Goal: Transaction & Acquisition: Book appointment/travel/reservation

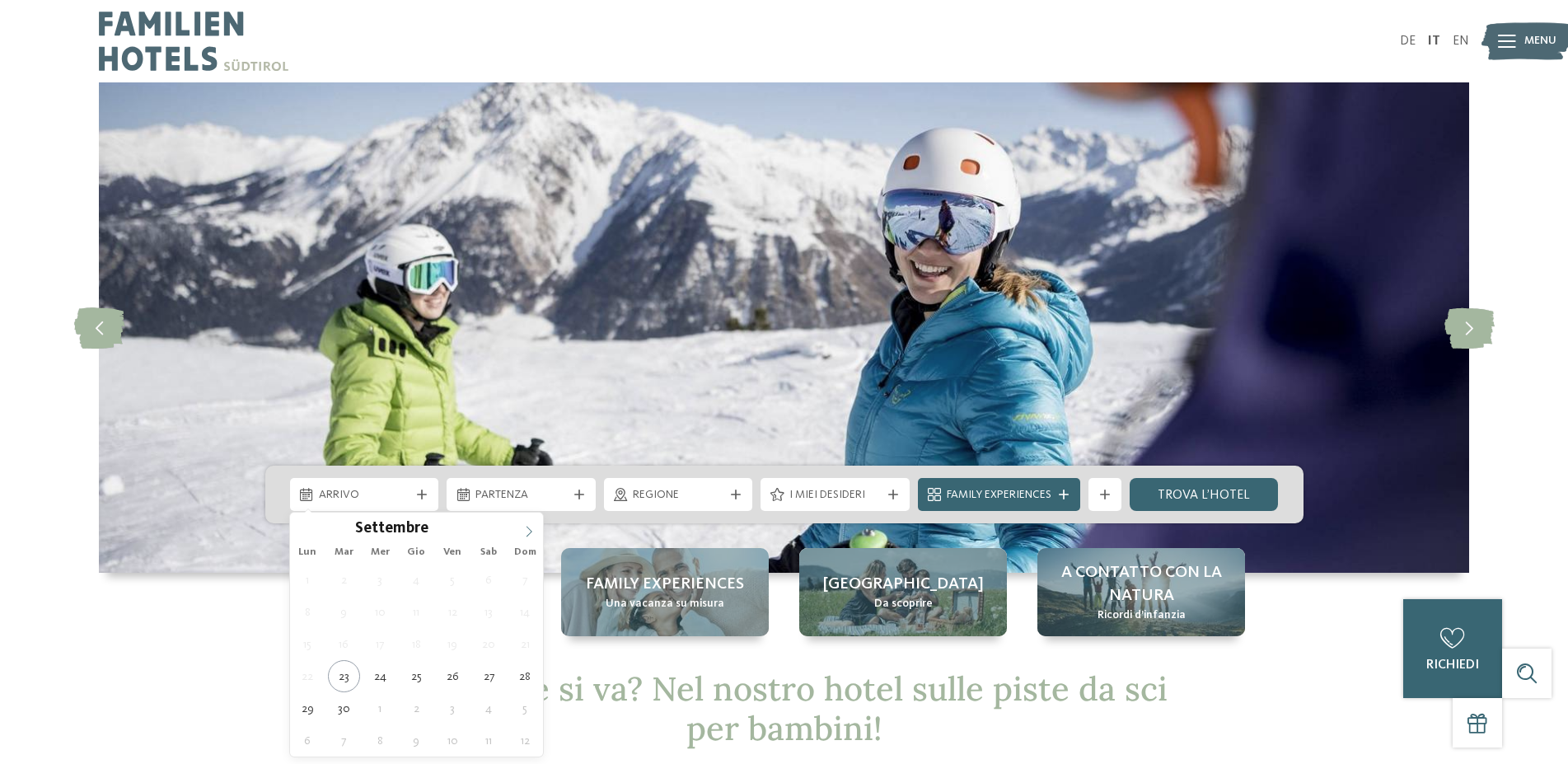
click at [523, 535] on span at bounding box center [528, 526] width 28 height 28
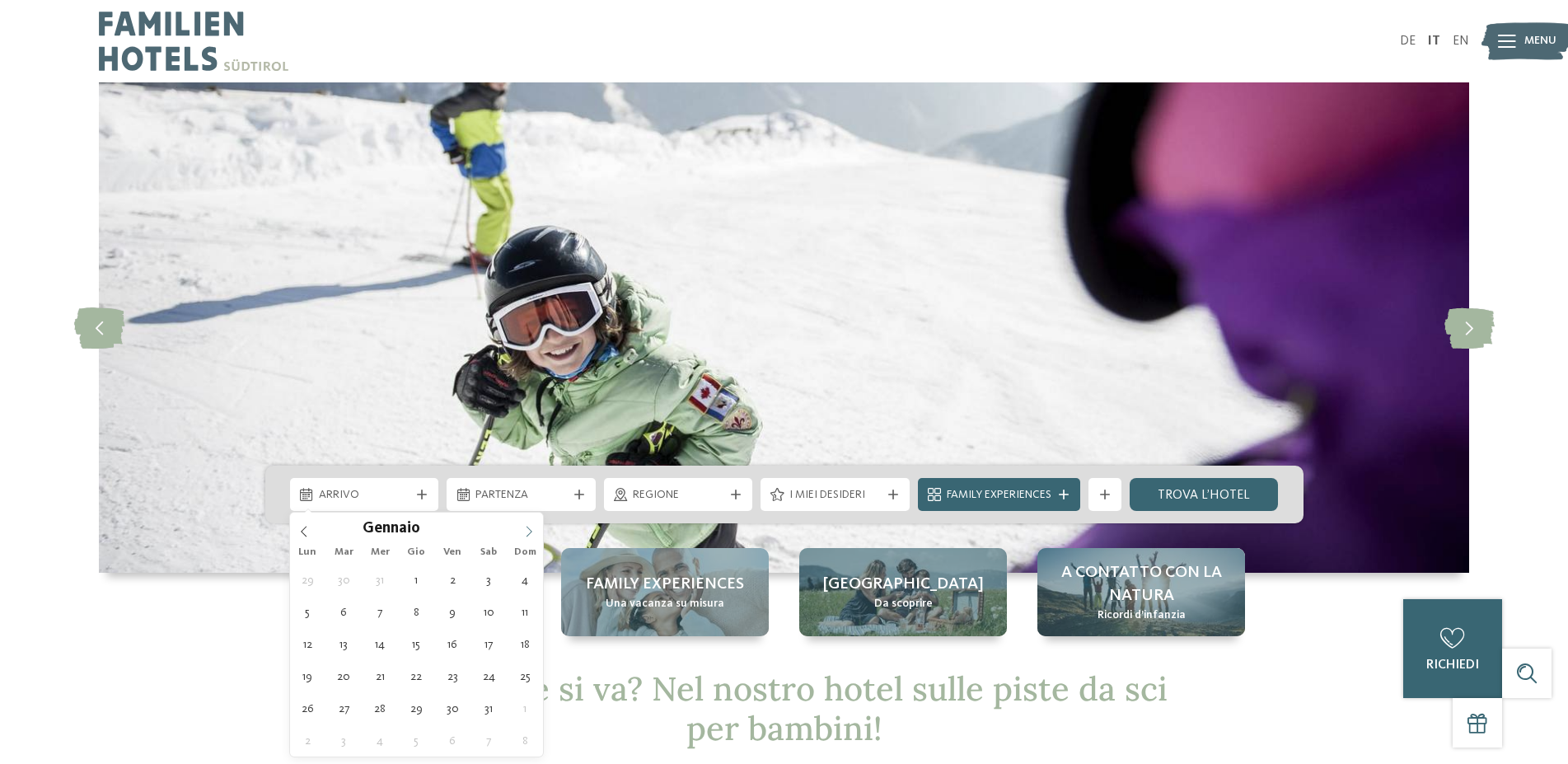
type input "****"
click at [523, 535] on span at bounding box center [528, 526] width 28 height 28
type div "[DATE]"
type input "****"
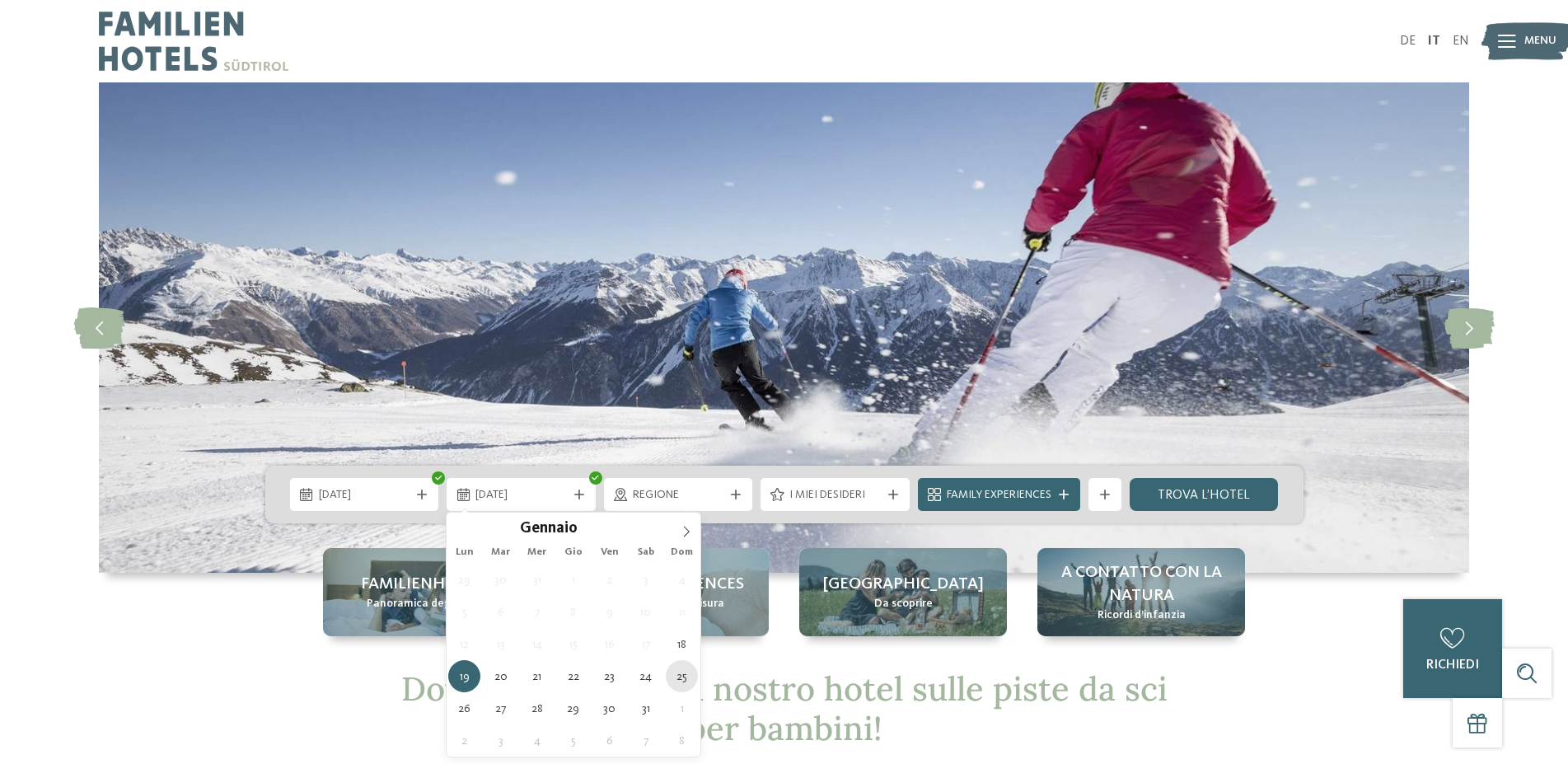
type div "[DATE]"
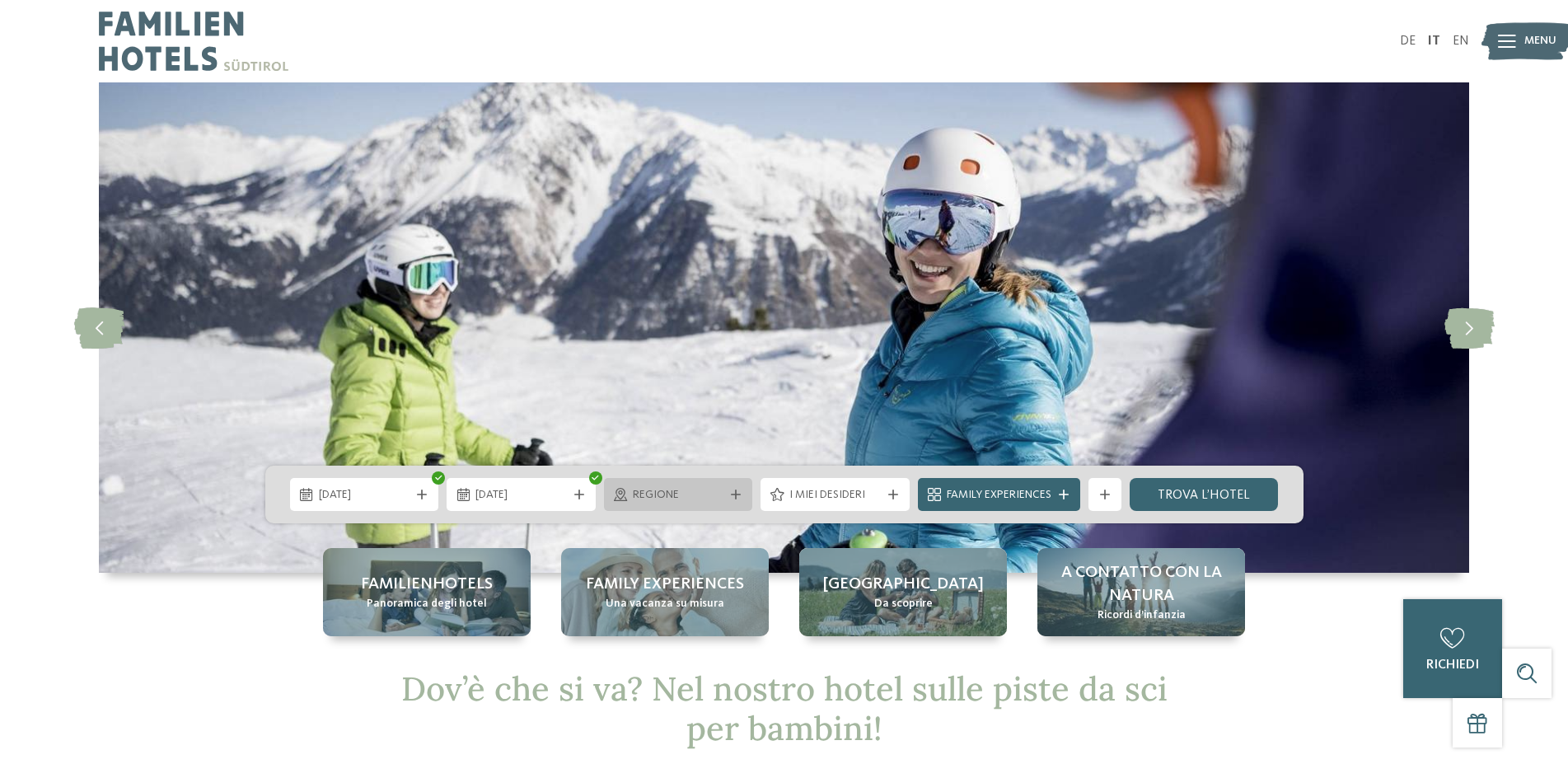
click at [675, 500] on span "Regione" at bounding box center [678, 495] width 91 height 16
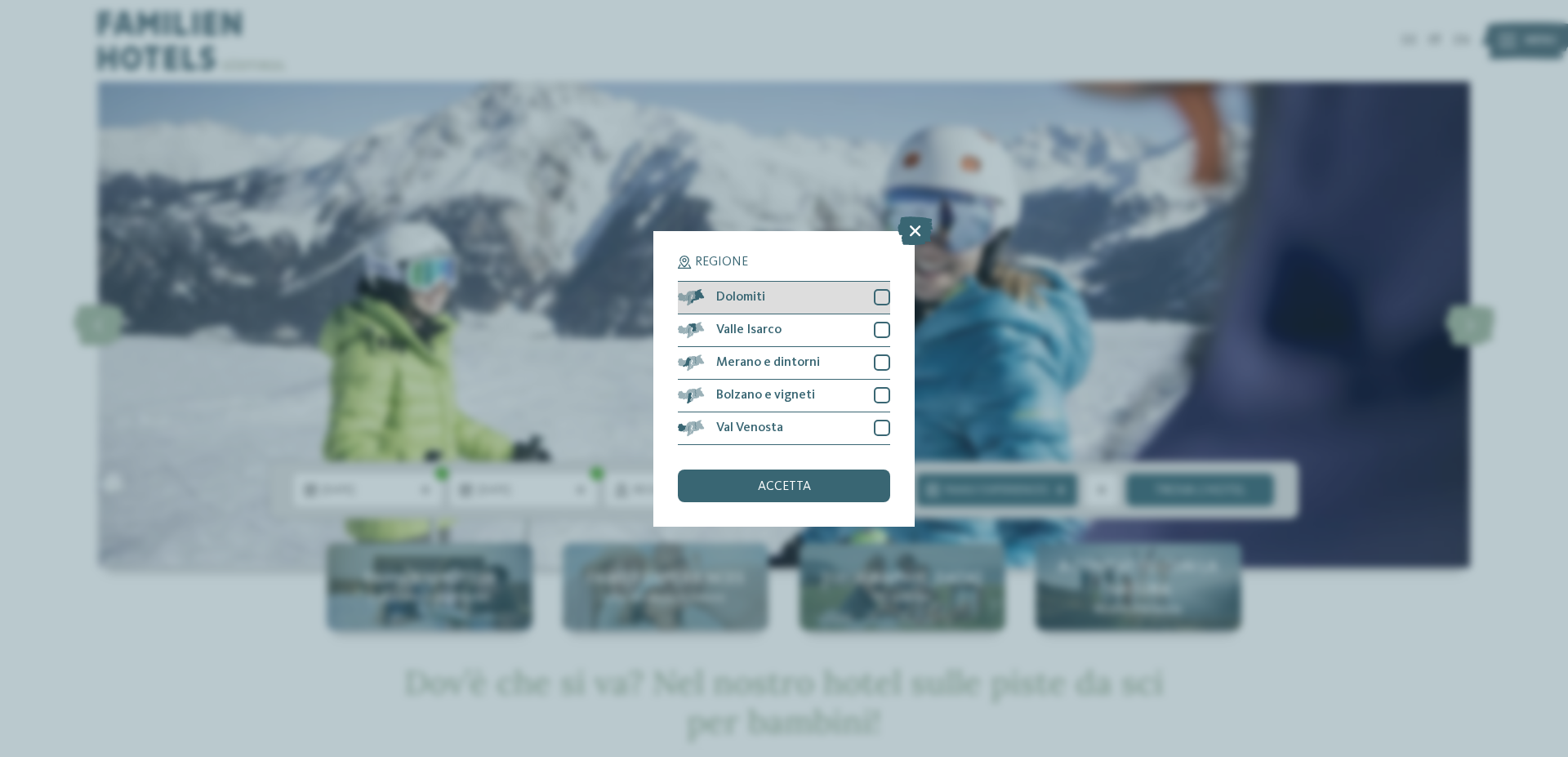
click at [885, 295] on div at bounding box center [882, 297] width 16 height 16
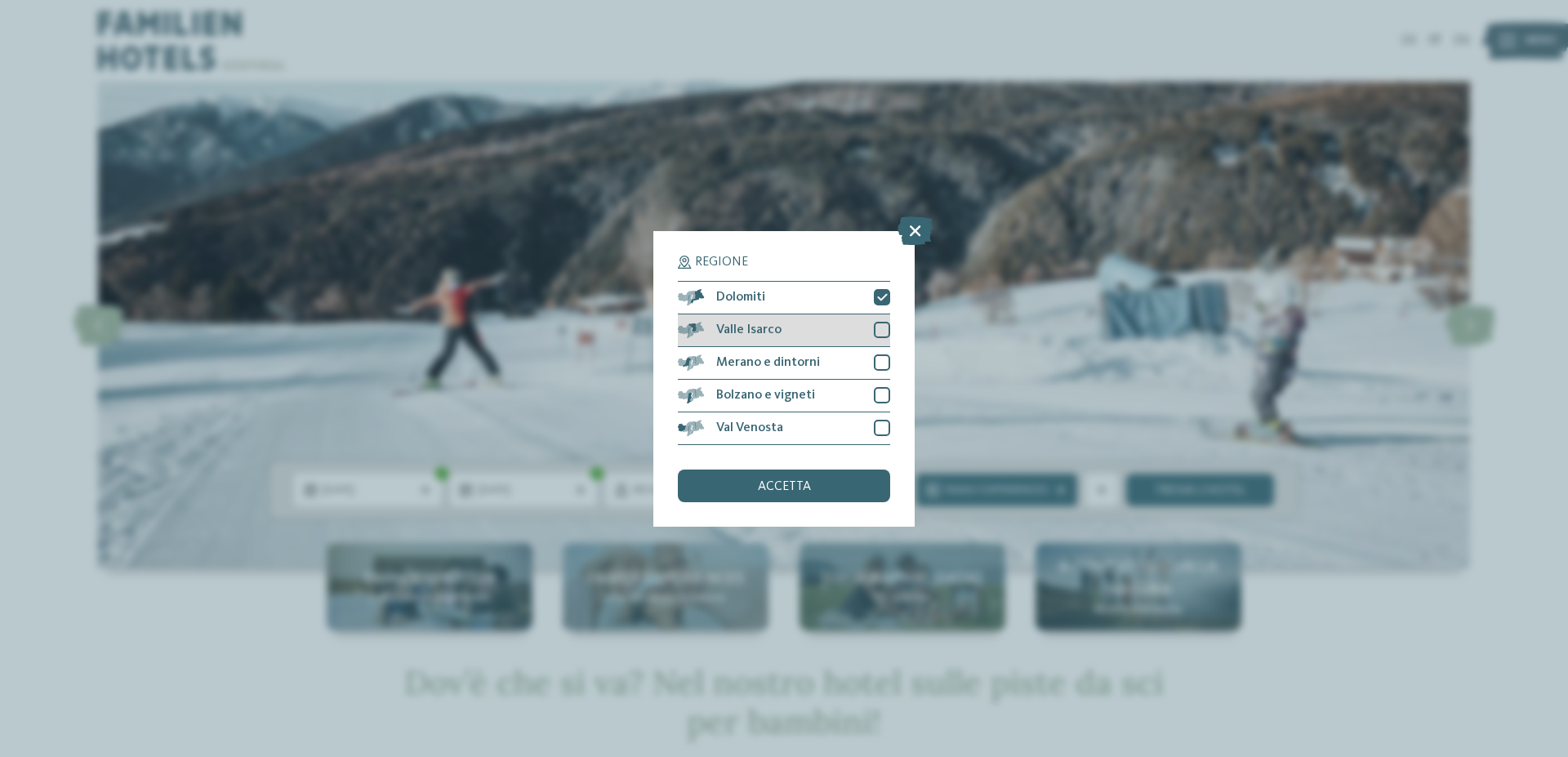
click at [886, 334] on div at bounding box center [882, 330] width 16 height 16
click at [829, 479] on div "accetta" at bounding box center [784, 486] width 213 height 32
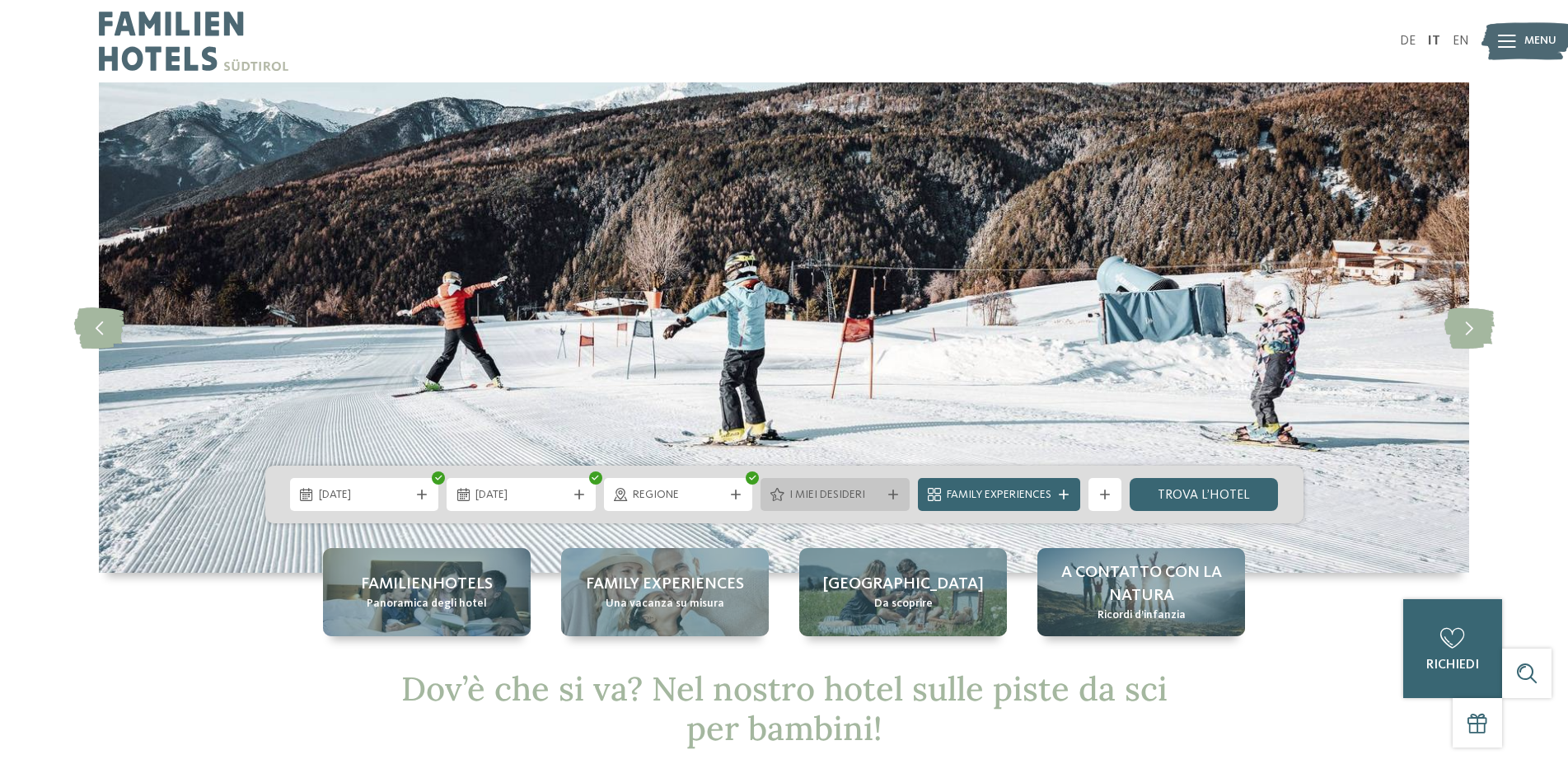
click at [835, 492] on span "I miei desideri" at bounding box center [835, 495] width 91 height 16
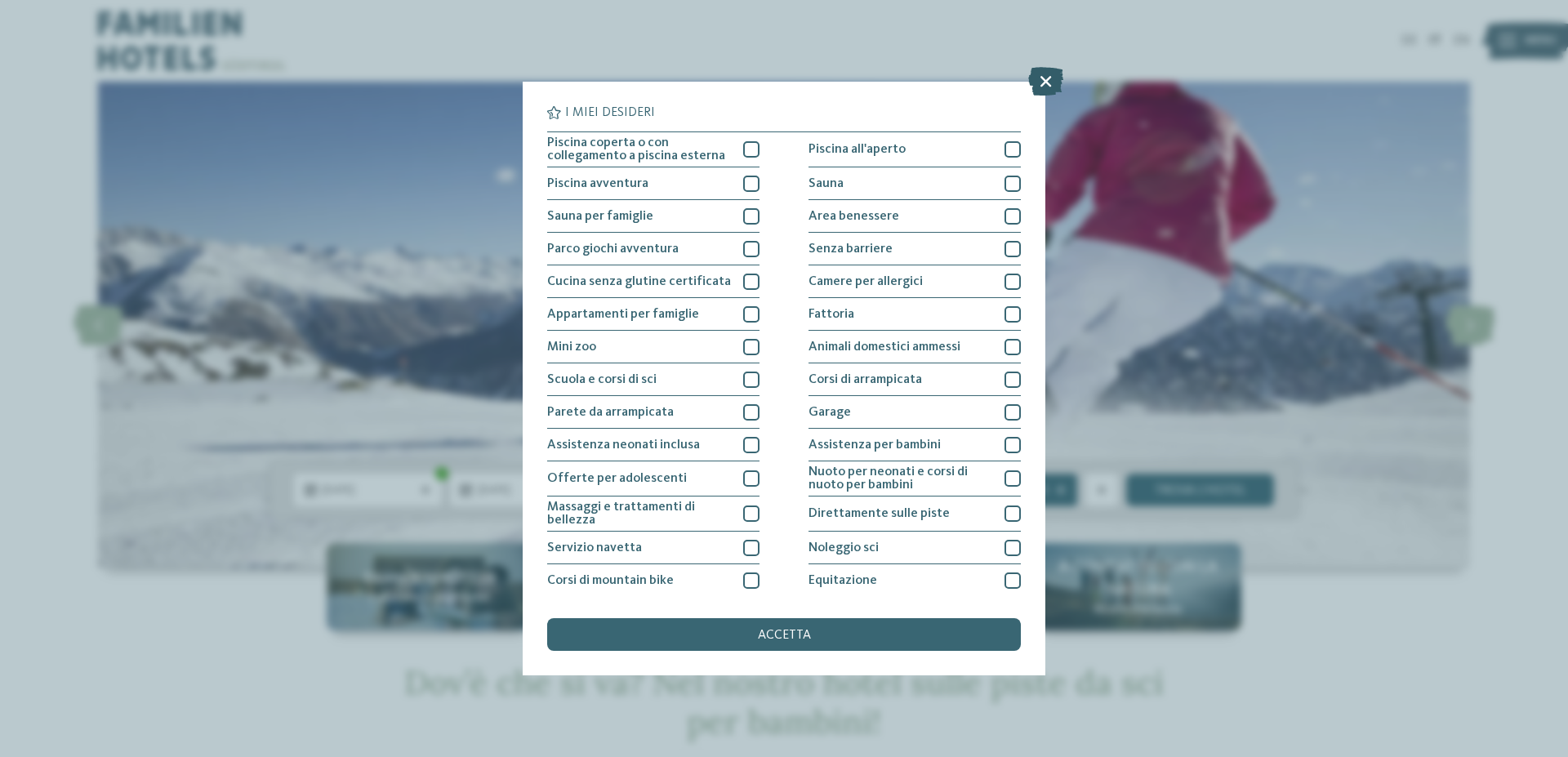
click at [1049, 77] on icon at bounding box center [1046, 81] width 35 height 29
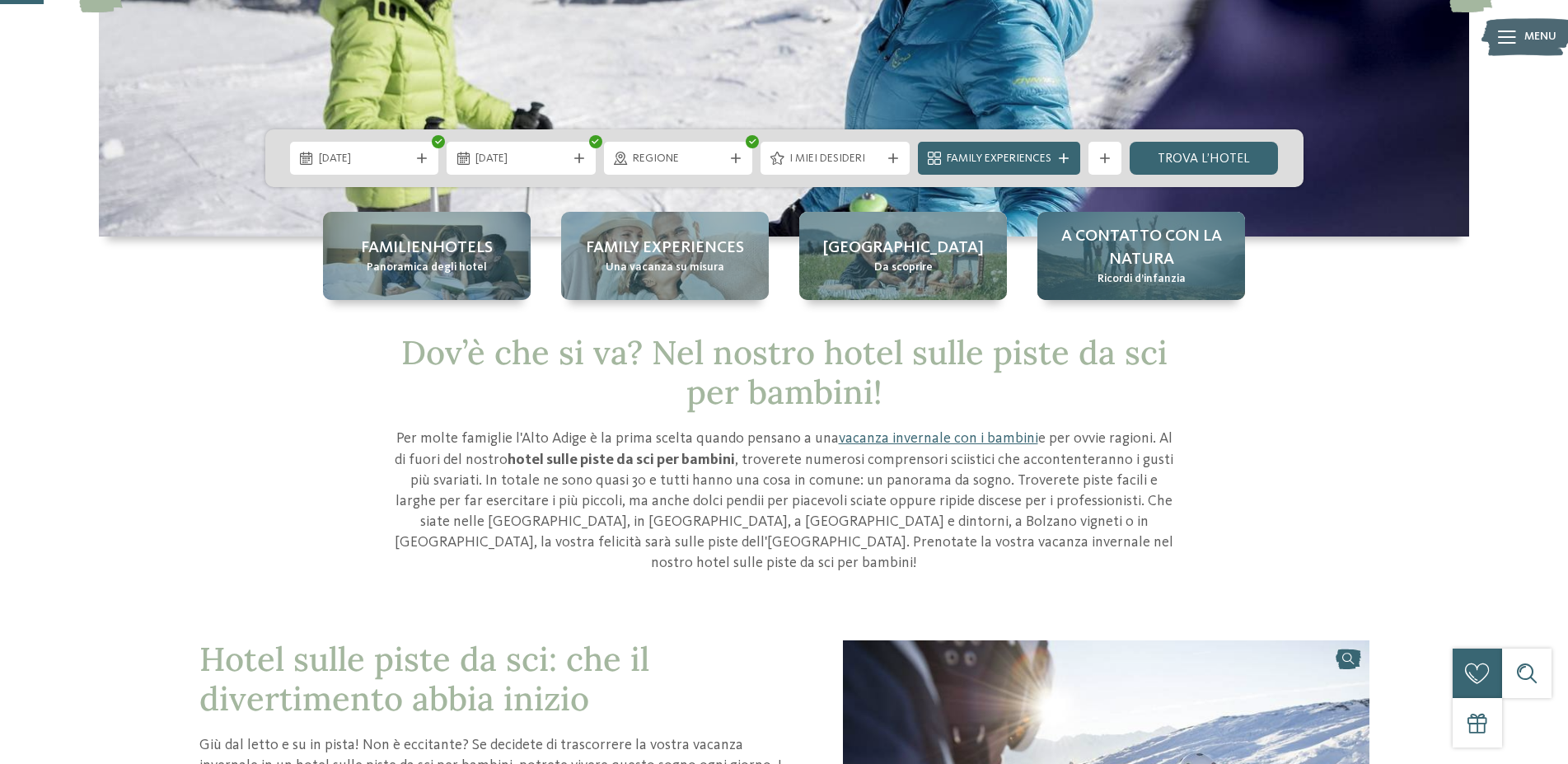
scroll to position [84, 0]
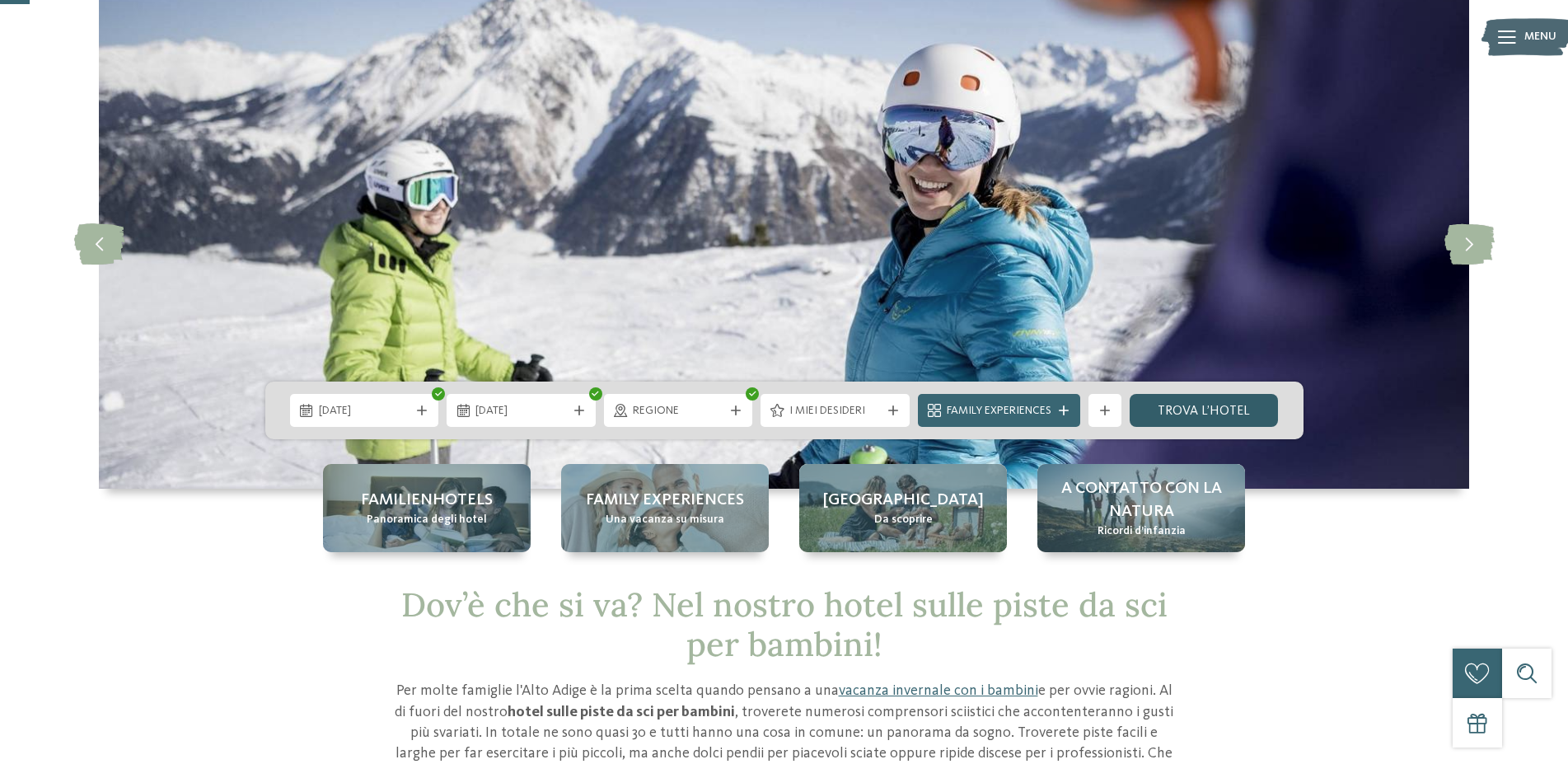
click at [1205, 419] on link "trova l’hotel" at bounding box center [1203, 410] width 149 height 33
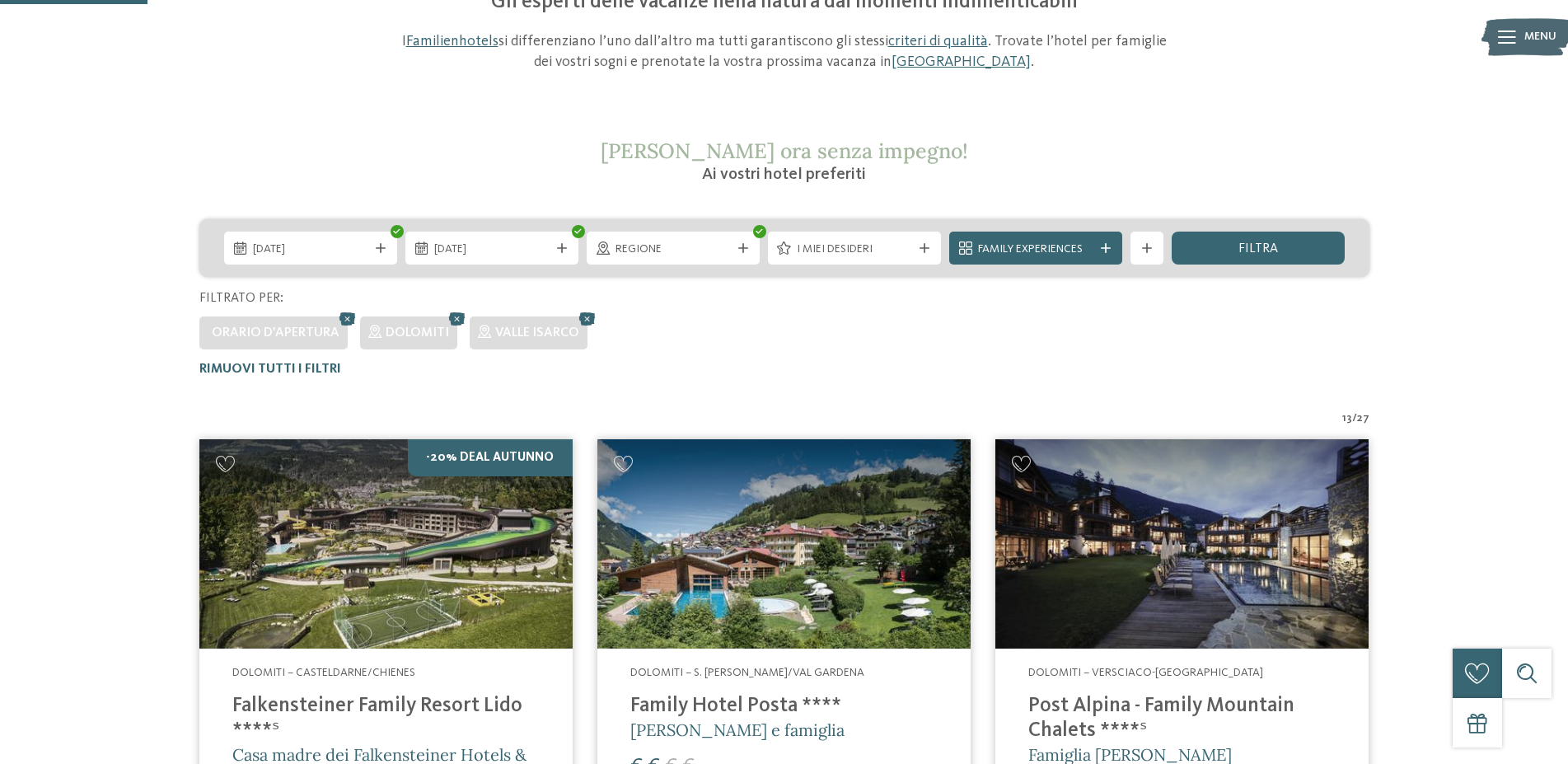
scroll to position [204, 0]
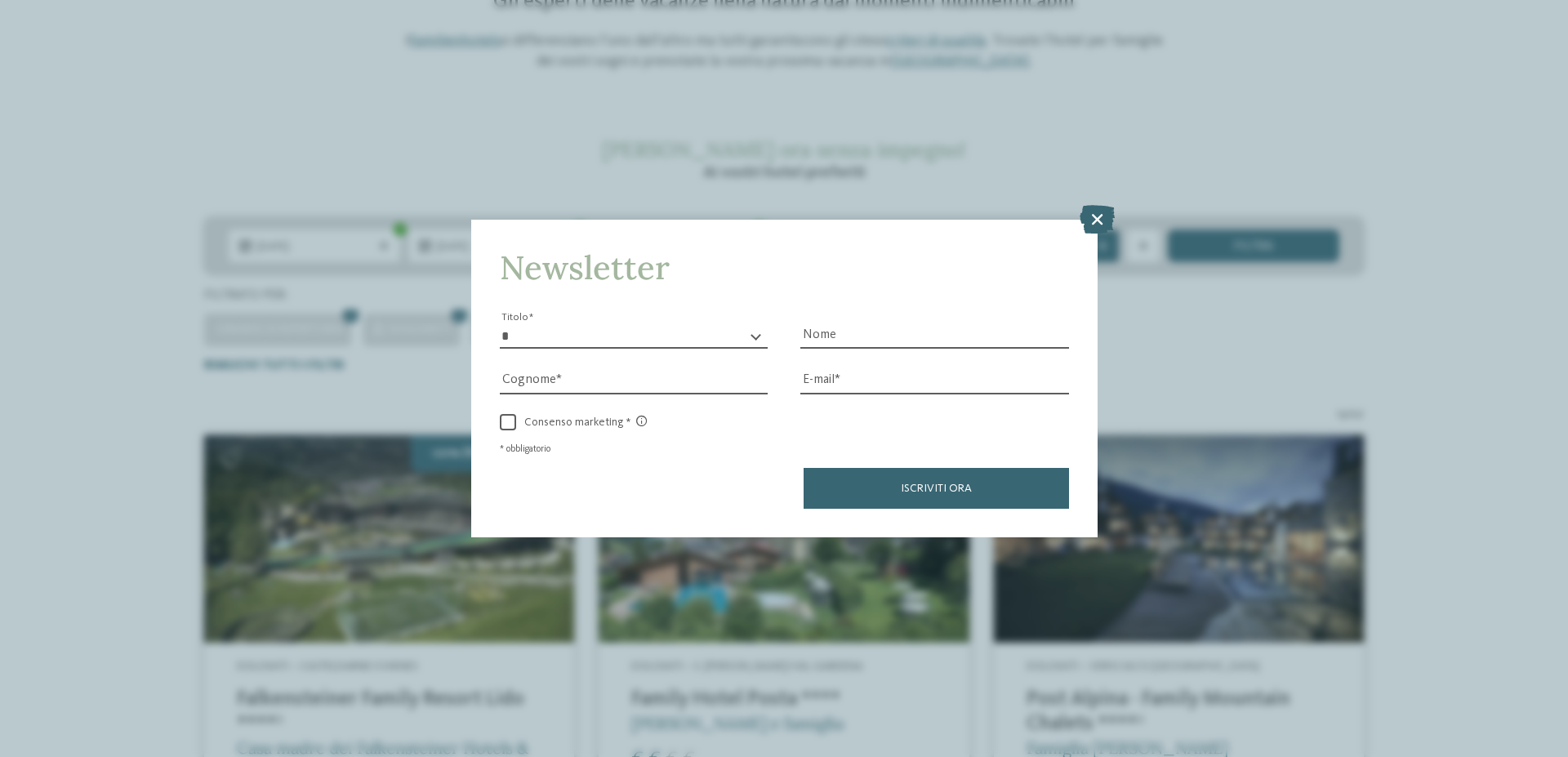
click at [499, 324] on select "* ****** ******* ******** ******" at bounding box center [634, 337] width 269 height 25
select select "*"
click option "******" at bounding box center [0, 0] width 0 height 0
click at [870, 333] on input "Nome" at bounding box center [934, 337] width 269 height 25
click at [866, 344] on input "Nome" at bounding box center [934, 337] width 269 height 25
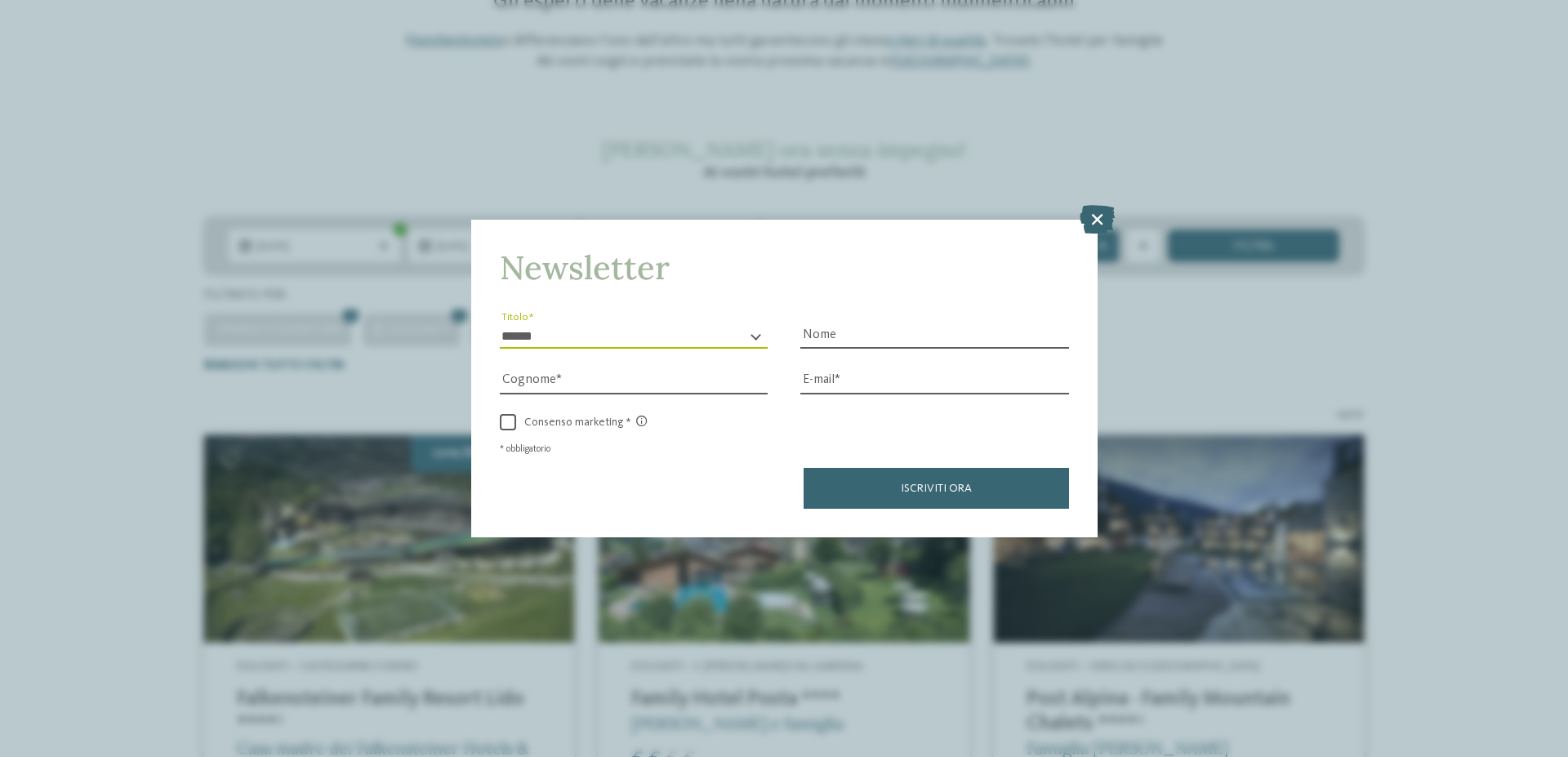
click at [1102, 202] on div "Newsletter * ****** ******* ******** ****** Titolo Nome Cognome Fax" at bounding box center [784, 378] width 1568 height 757
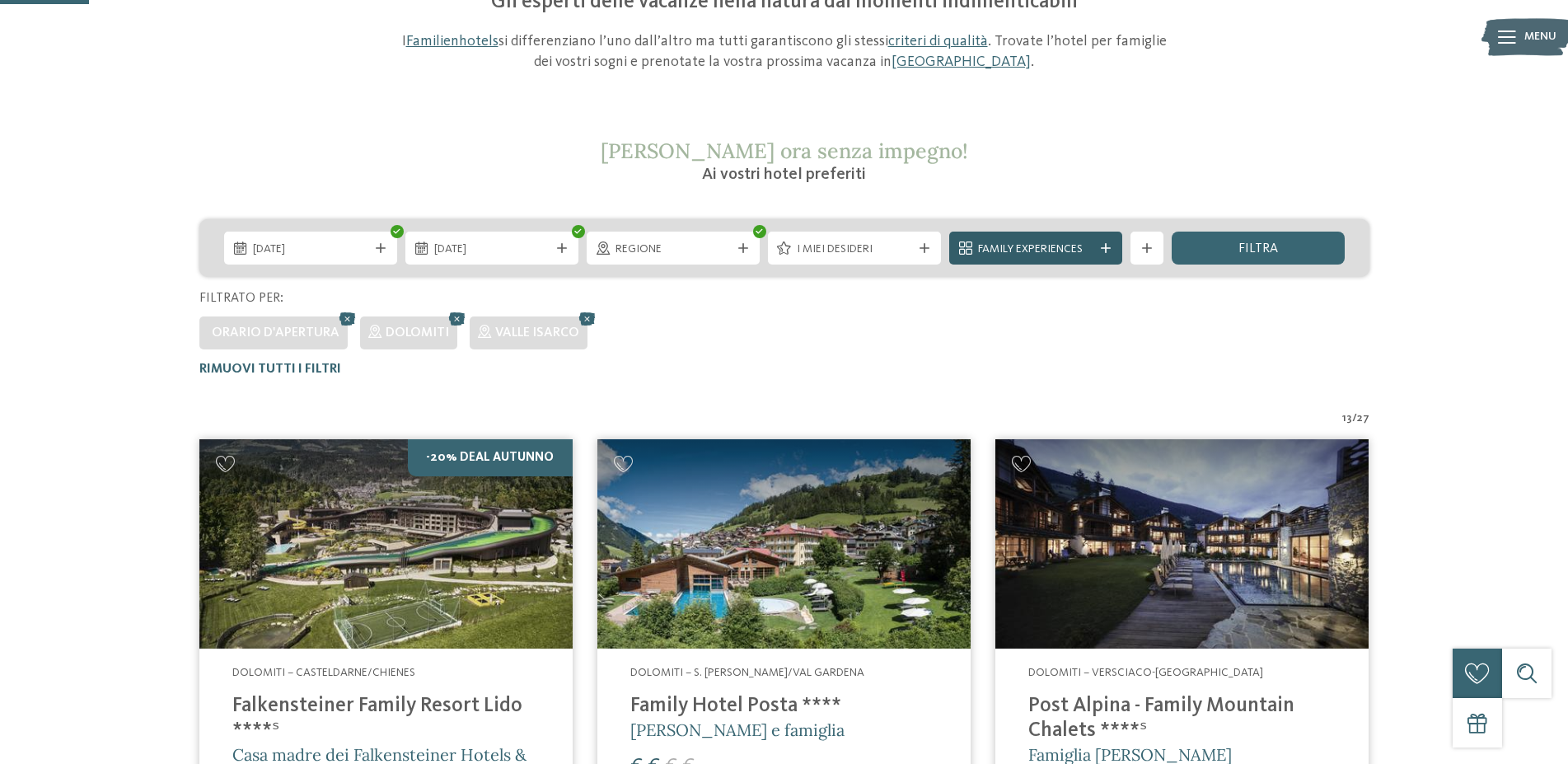
click at [1077, 253] on span "Family Experiences" at bounding box center [1036, 249] width 115 height 16
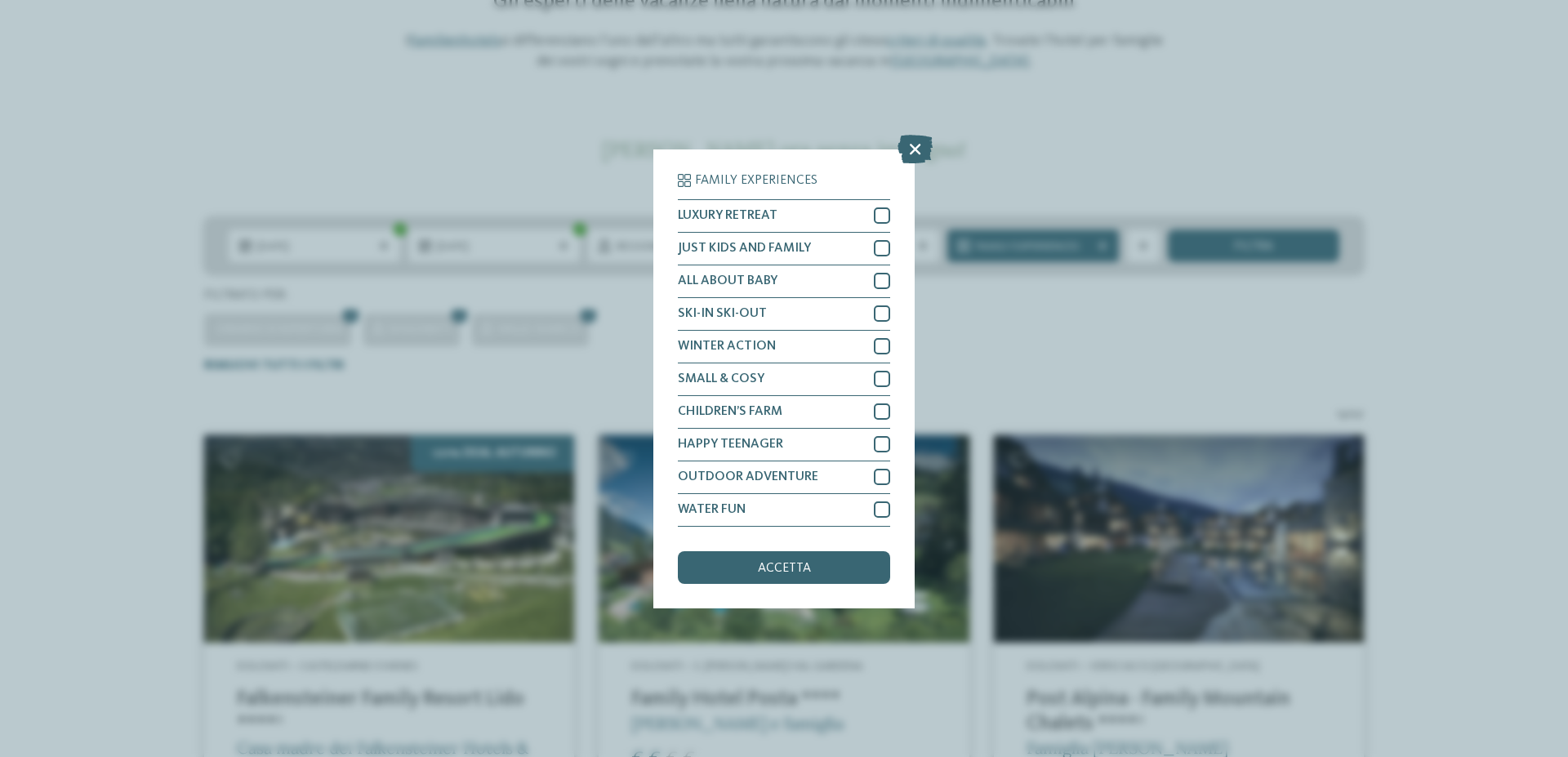
click at [913, 146] on icon at bounding box center [914, 148] width 35 height 29
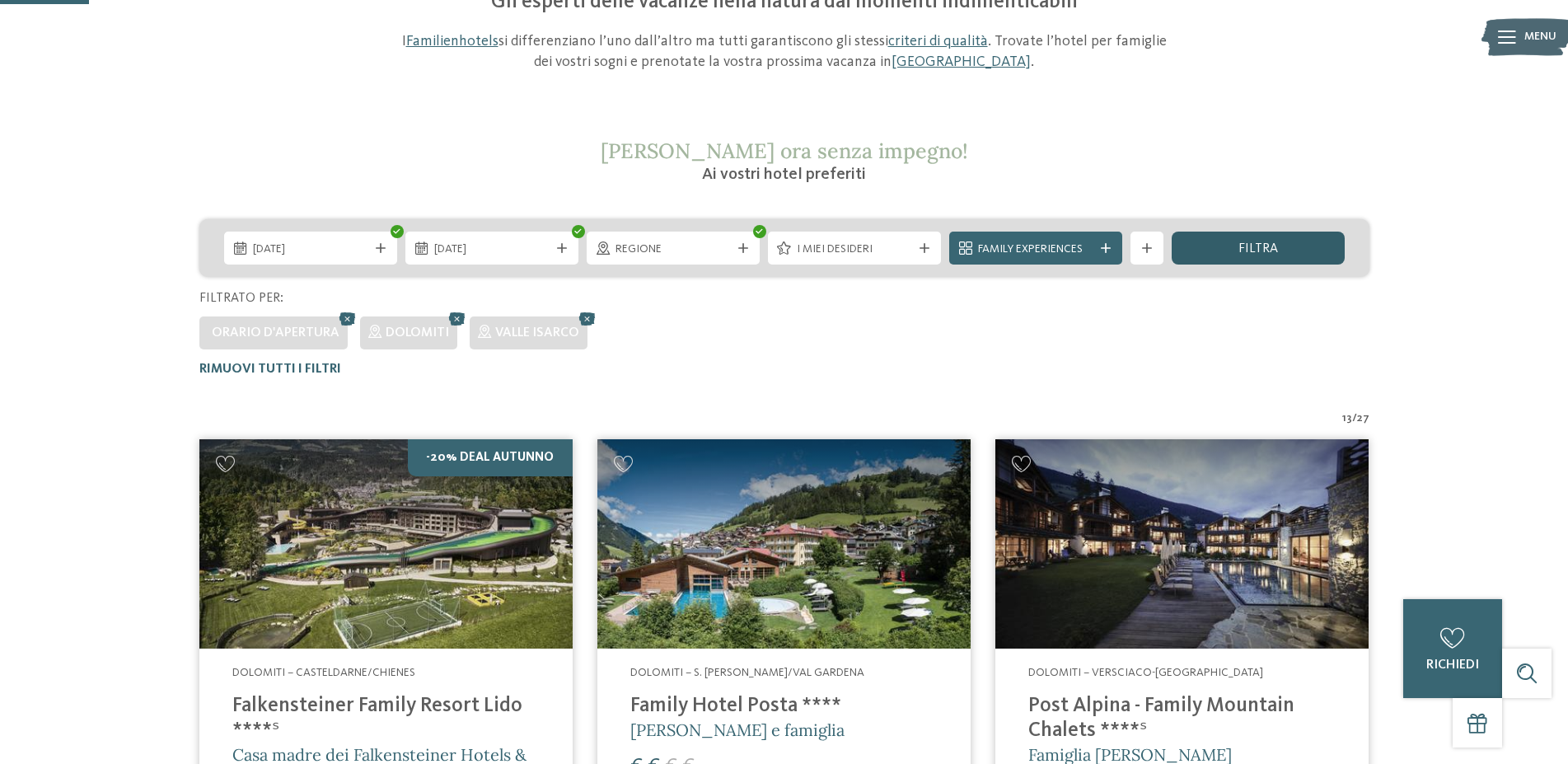
click at [1280, 250] on div "filtra" at bounding box center [1258, 248] width 173 height 33
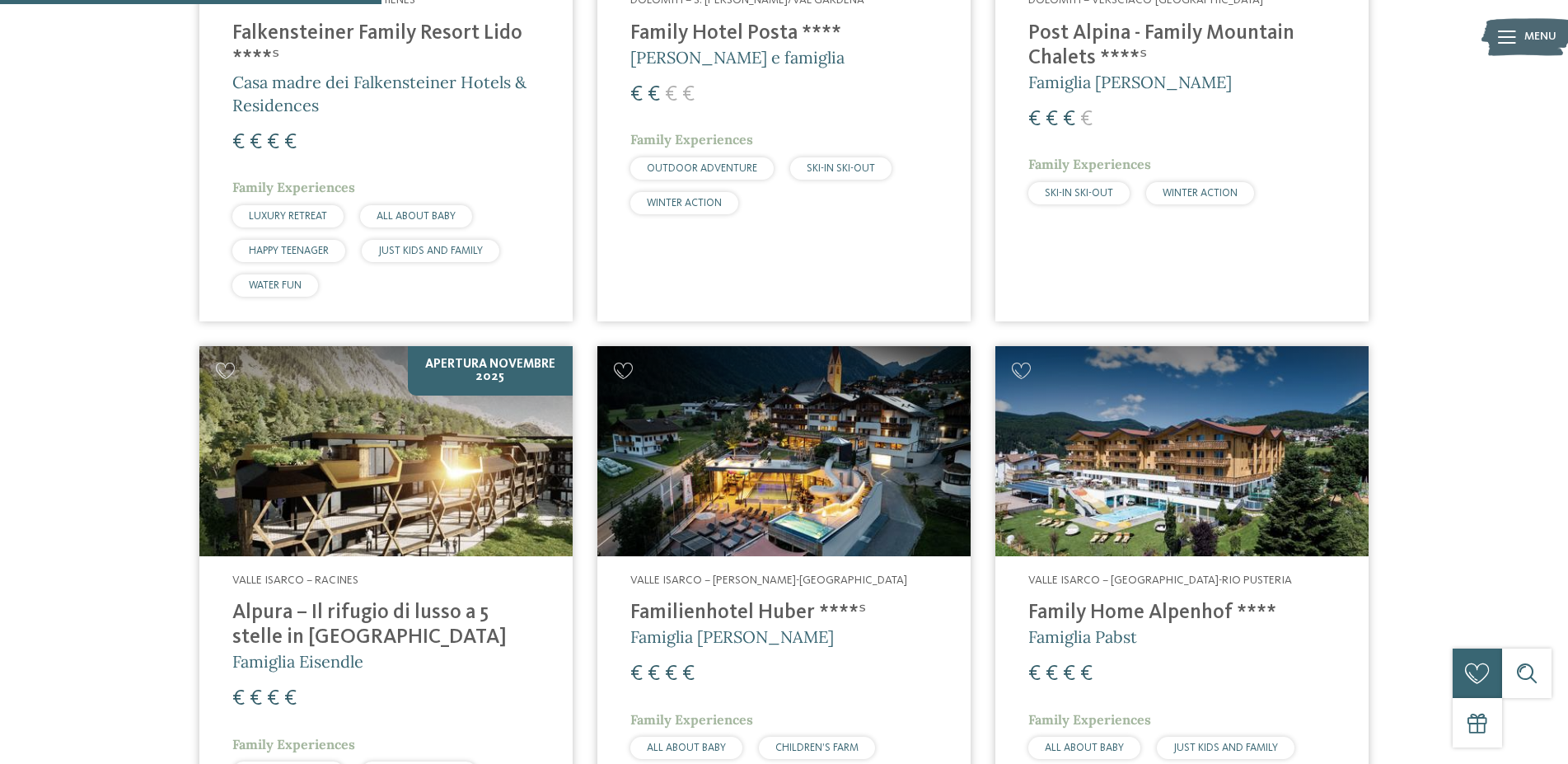
scroll to position [457, 0]
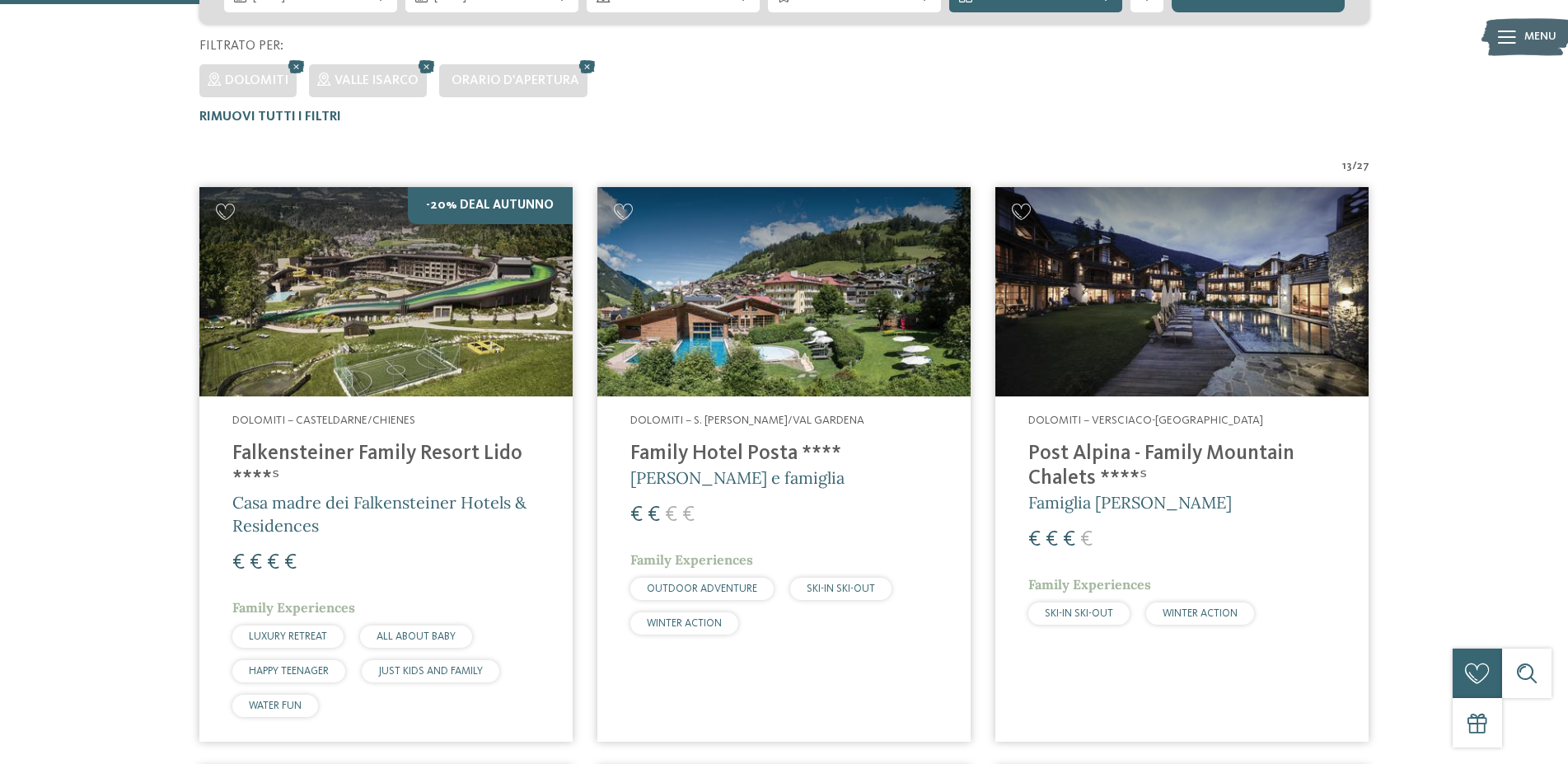
click at [484, 335] on img at bounding box center [386, 292] width 373 height 210
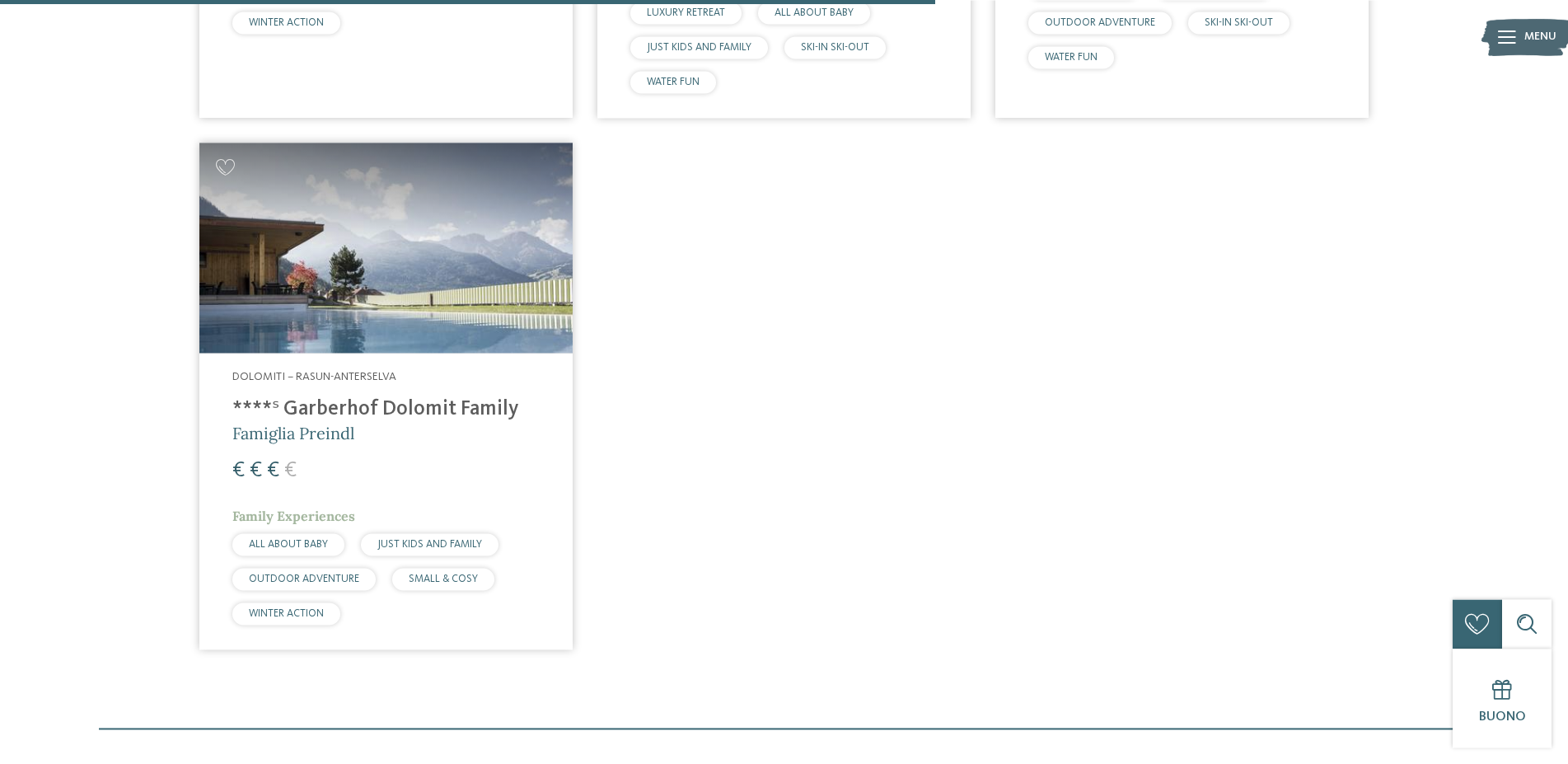
scroll to position [2727, 0]
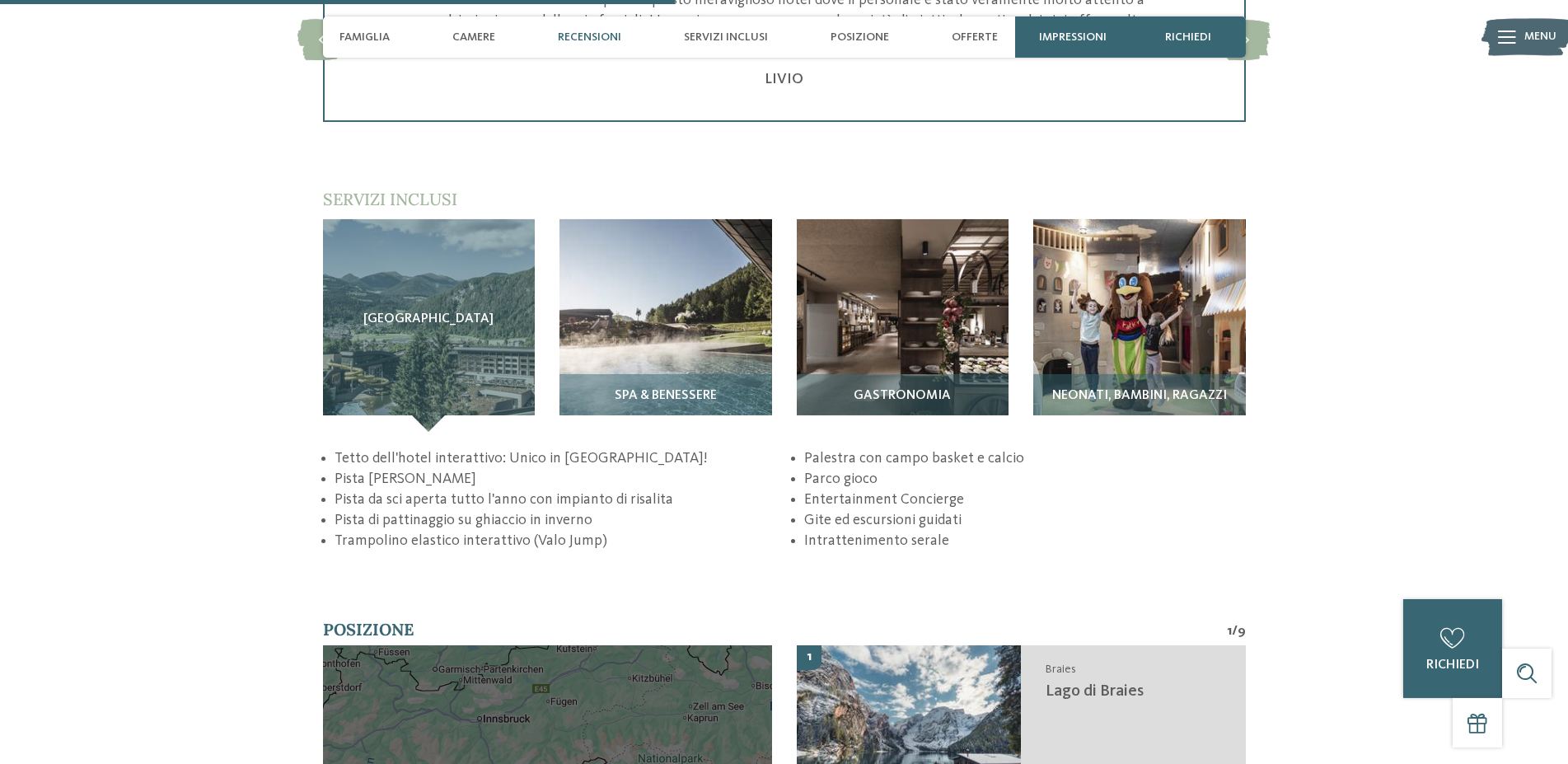
scroll to position [2270, 0]
